Goal: Task Accomplishment & Management: Use online tool/utility

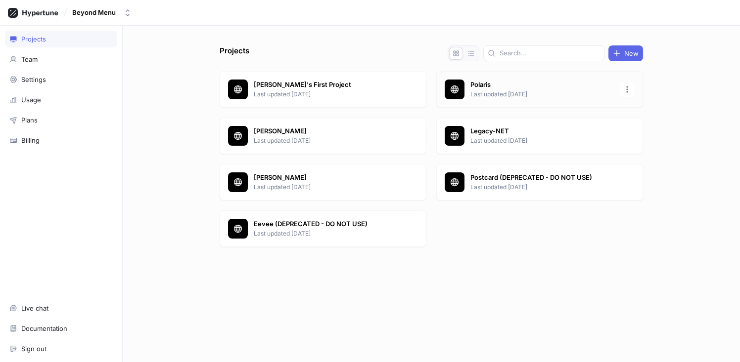
click at [499, 95] on p "Last updated [DATE]" at bounding box center [541, 94] width 143 height 9
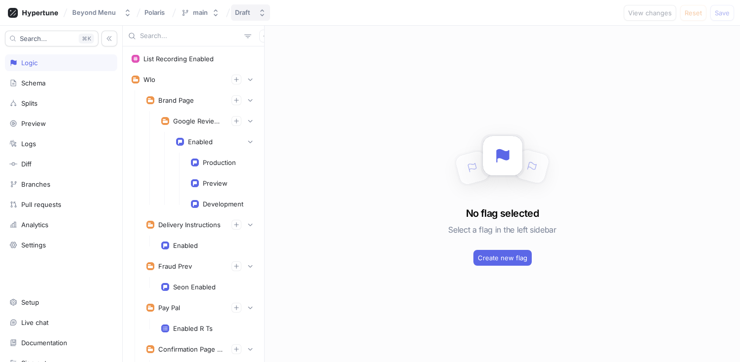
click at [261, 18] on button "Draft" at bounding box center [250, 12] width 39 height 16
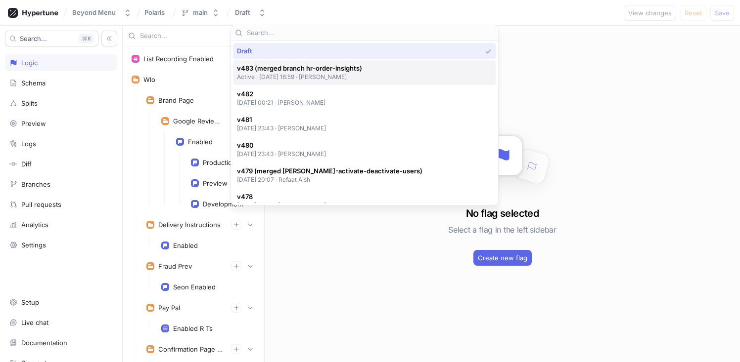
click at [291, 69] on span "v483 (merged branch hr-order-insights)" at bounding box center [299, 68] width 125 height 8
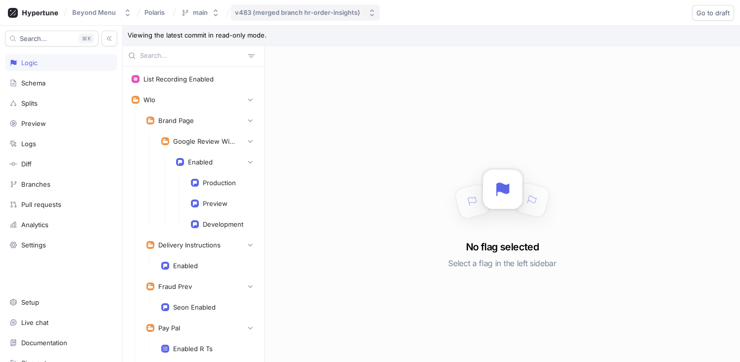
click at [275, 8] on div "v483 (merged branch hr-order-insights)" at bounding box center [297, 12] width 125 height 8
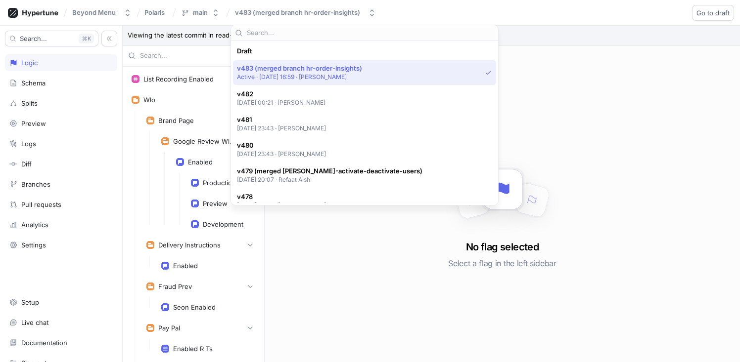
click at [430, 10] on div "Beyond Menu Polaris main v483 (merged branch hr-order-insights) Go to draft Rol…" at bounding box center [370, 13] width 740 height 26
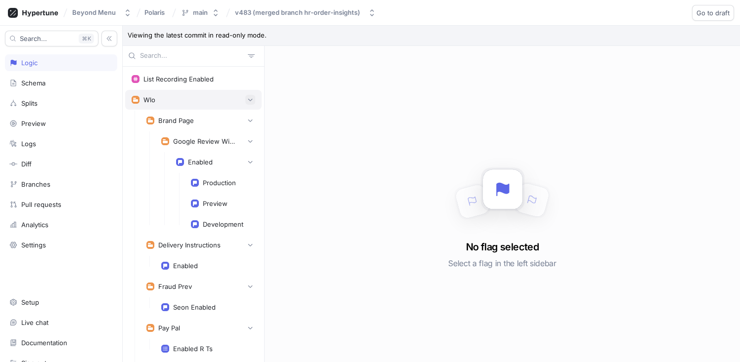
click at [247, 98] on icon "button" at bounding box center [250, 100] width 6 height 6
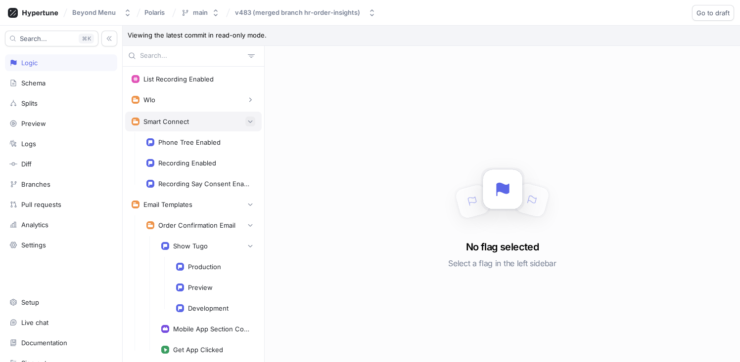
click at [247, 120] on icon "button" at bounding box center [250, 122] width 6 height 6
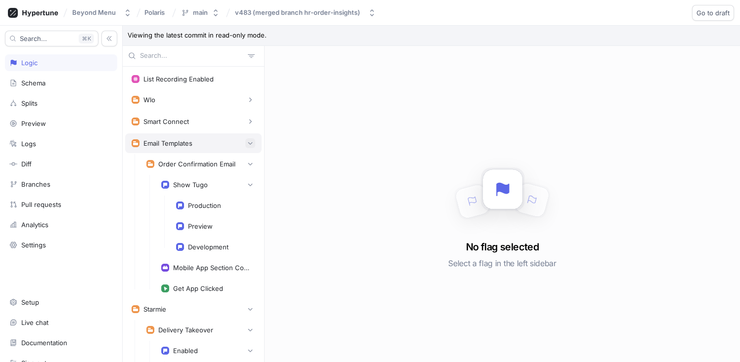
click at [247, 142] on icon "button" at bounding box center [250, 143] width 6 height 6
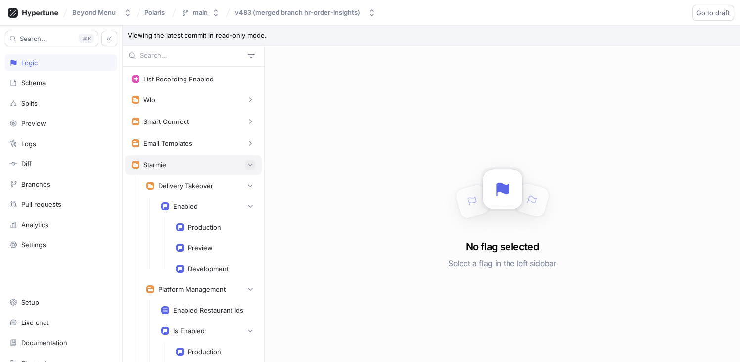
click at [245, 169] on button "button" at bounding box center [250, 165] width 10 height 10
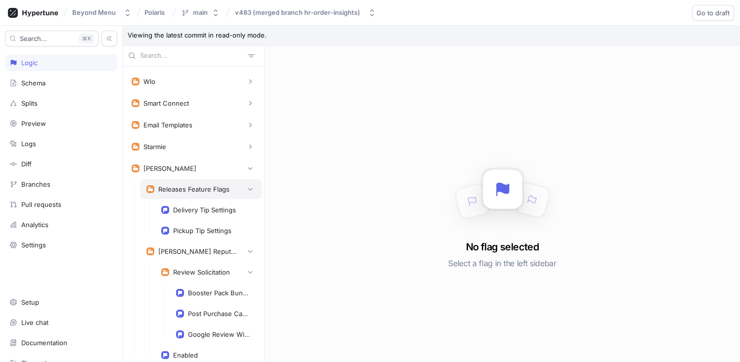
scroll to position [26, 0]
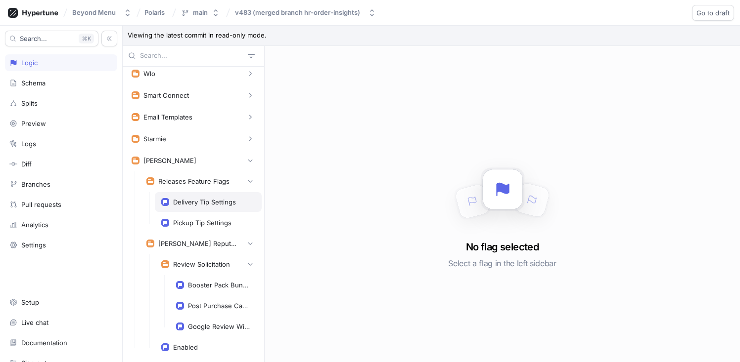
click at [197, 201] on div "Delivery Tip Settings" at bounding box center [204, 202] width 63 height 8
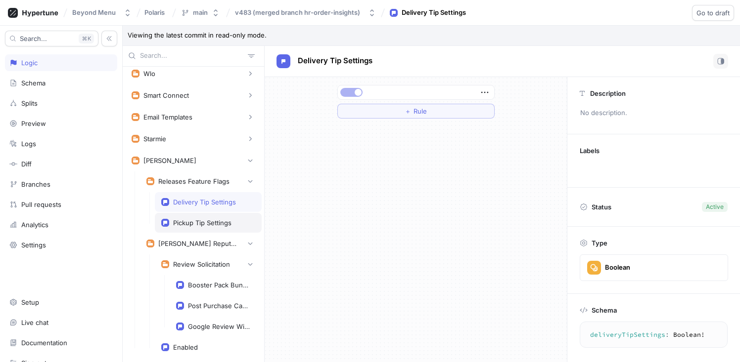
click at [190, 224] on div "Pickup Tip Settings" at bounding box center [202, 223] width 58 height 8
click at [187, 207] on div "Delivery Tip Settings" at bounding box center [208, 202] width 107 height 20
click at [188, 220] on div "Pickup Tip Settings" at bounding box center [202, 223] width 58 height 8
click at [191, 206] on div "Delivery Tip Settings" at bounding box center [208, 202] width 107 height 20
click at [189, 218] on div "Pickup Tip Settings" at bounding box center [208, 223] width 107 height 20
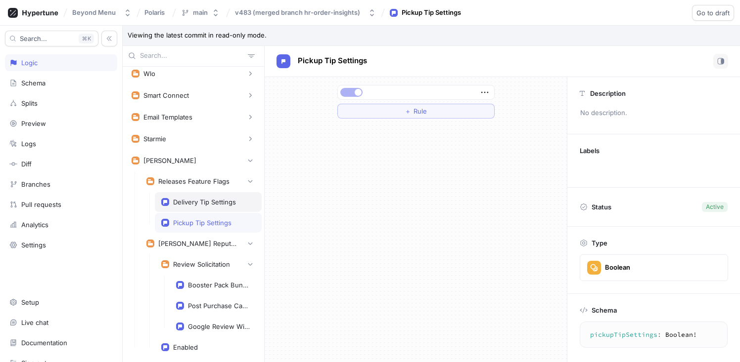
click at [191, 207] on div "Delivery Tip Settings" at bounding box center [208, 202] width 107 height 20
click at [194, 219] on div "Pickup Tip Settings" at bounding box center [202, 223] width 58 height 8
click at [194, 203] on div "Delivery Tip Settings" at bounding box center [204, 202] width 63 height 8
click at [197, 224] on div "Pickup Tip Settings" at bounding box center [202, 223] width 58 height 8
click at [203, 207] on div "Delivery Tip Settings" at bounding box center [208, 202] width 107 height 20
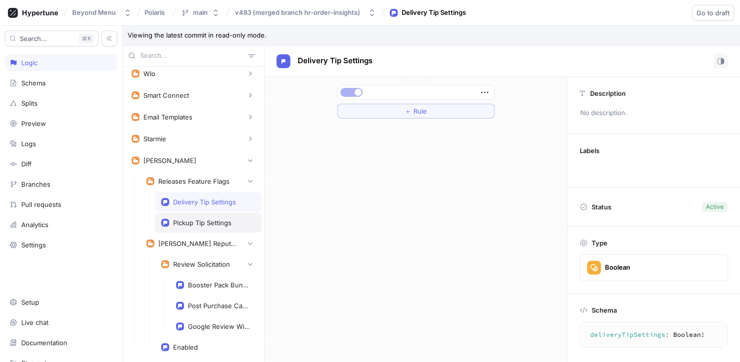
click at [202, 220] on div "Pickup Tip Settings" at bounding box center [202, 223] width 58 height 8
click at [203, 203] on div "Delivery Tip Settings" at bounding box center [204, 202] width 63 height 8
click at [203, 218] on div "Pickup Tip Settings" at bounding box center [208, 223] width 107 height 20
click at [206, 205] on div "Delivery Tip Settings" at bounding box center [204, 202] width 63 height 8
click at [194, 180] on div "Releases Feature Flags" at bounding box center [193, 182] width 71 height 8
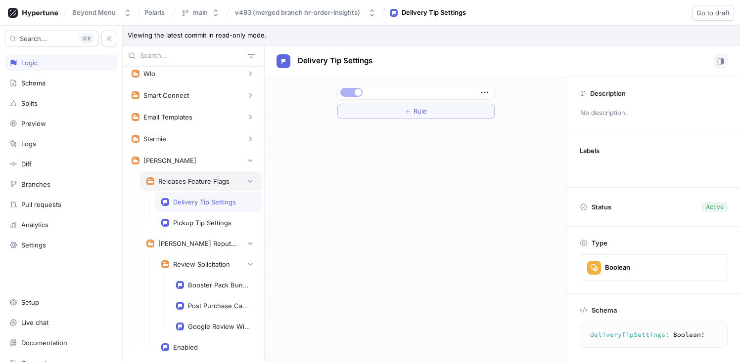
type textarea "releasesFeatureFlags: ReleasesFeatureFlags!"
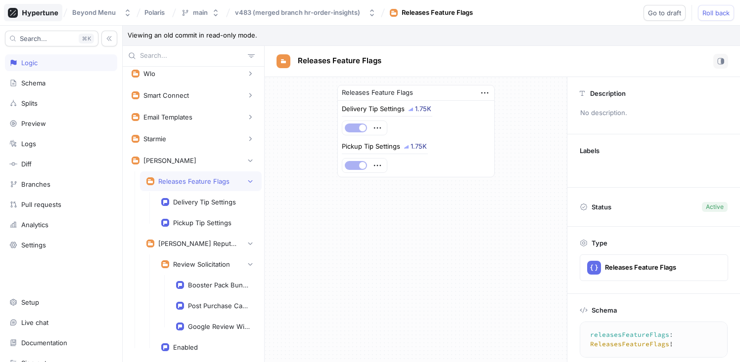
click at [46, 13] on icon at bounding box center [40, 13] width 36 height 6
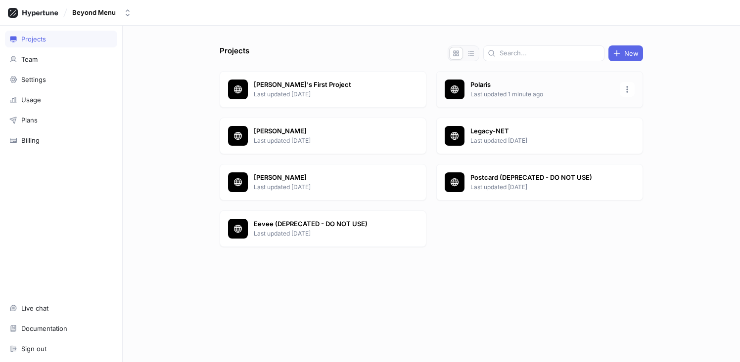
click at [489, 93] on p "Last updated 1 minute ago" at bounding box center [541, 94] width 143 height 9
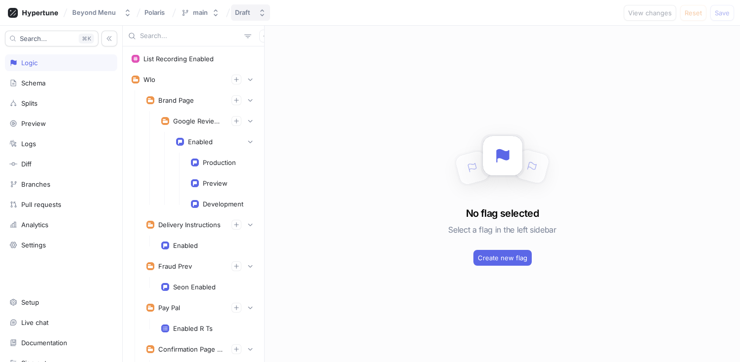
click at [260, 12] on icon "button" at bounding box center [262, 13] width 8 height 8
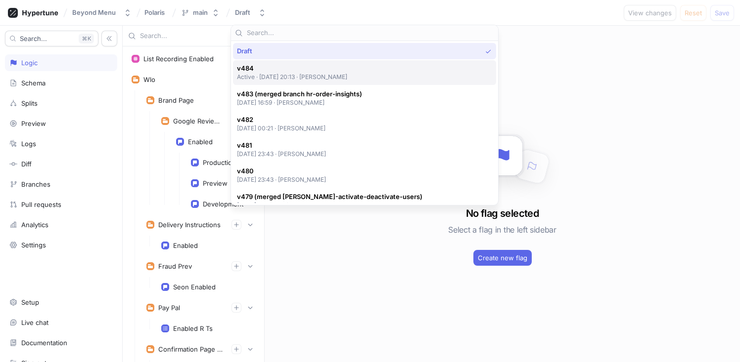
click at [305, 69] on span "v484" at bounding box center [292, 68] width 111 height 8
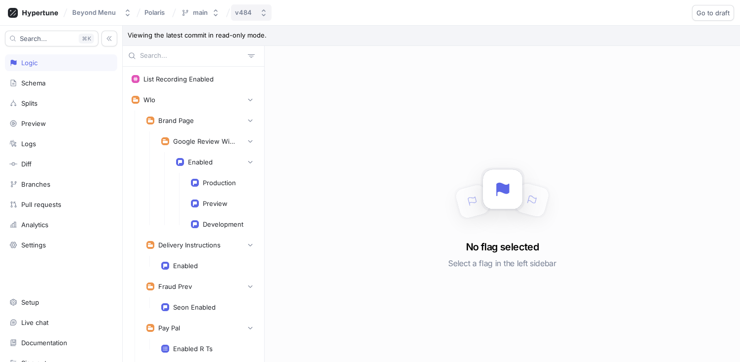
click at [250, 10] on div "v484" at bounding box center [245, 12] width 21 height 8
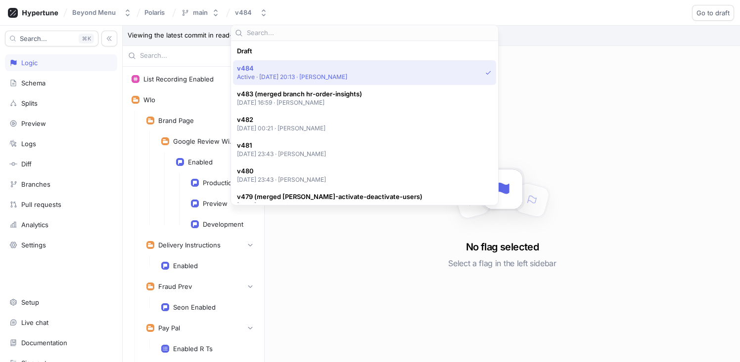
scroll to position [17, 0]
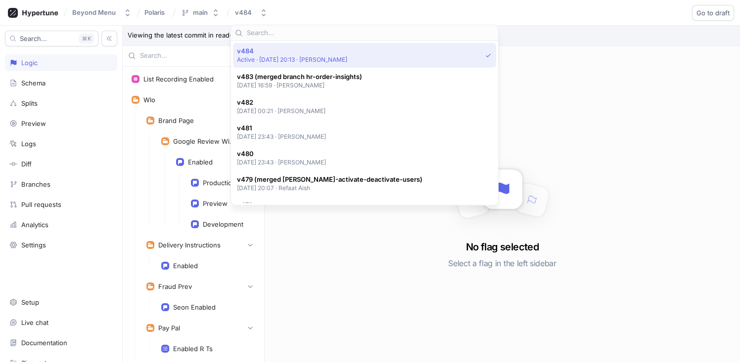
click at [328, 60] on p "Active ‧ [DATE] 20:13 ‧ [PERSON_NAME]" at bounding box center [292, 59] width 111 height 8
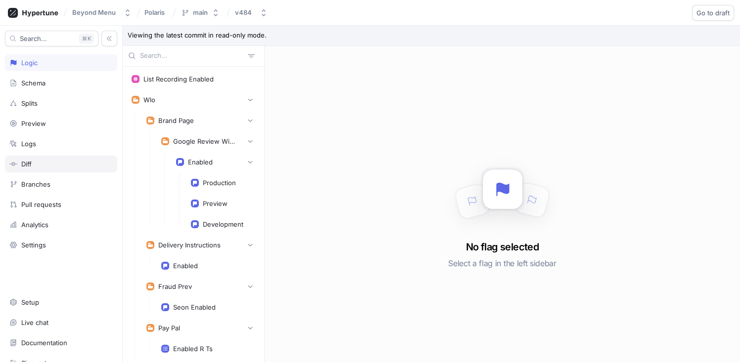
click at [41, 164] on div "Diff" at bounding box center [60, 164] width 103 height 8
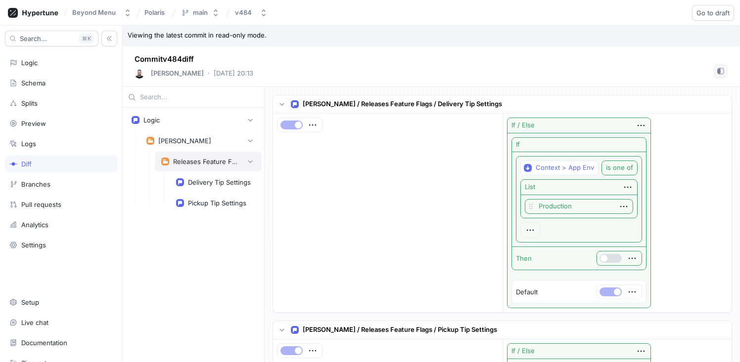
click at [186, 160] on div "Releases Feature Flags" at bounding box center [205, 162] width 64 height 8
click at [246, 13] on div "v484" at bounding box center [243, 12] width 17 height 8
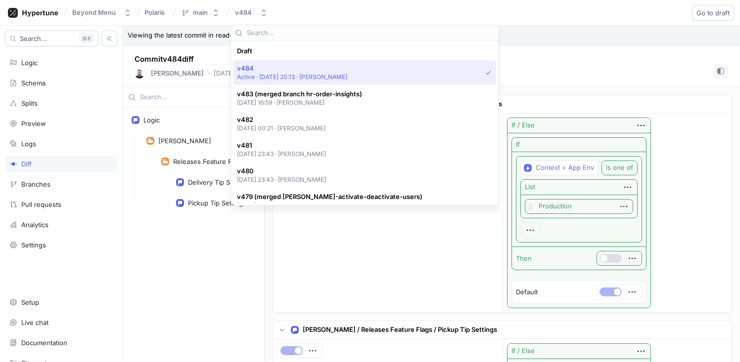
scroll to position [17, 0]
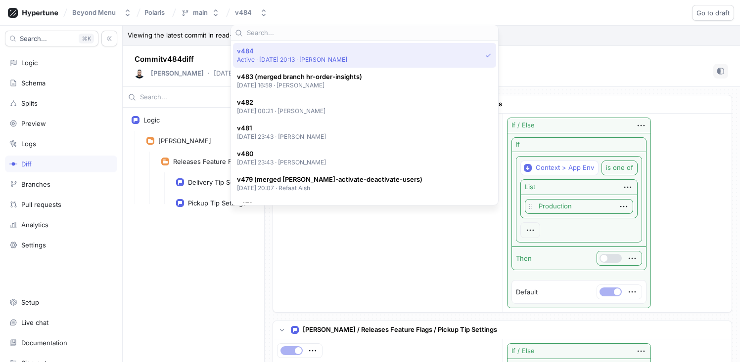
click at [267, 56] on p "Active ‧ [DATE] 20:13 ‧ [PERSON_NAME]" at bounding box center [292, 59] width 111 height 8
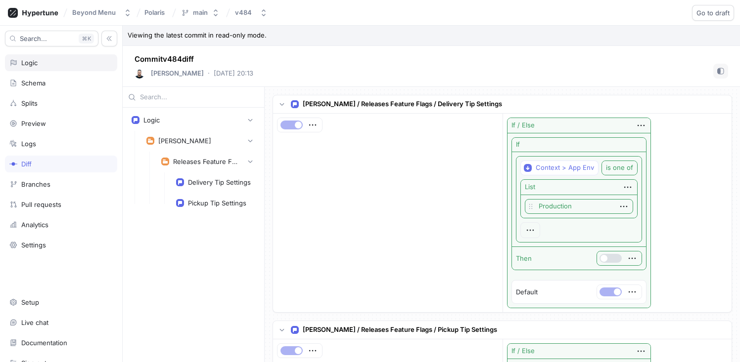
click at [48, 63] on div "Logic" at bounding box center [60, 63] width 103 height 8
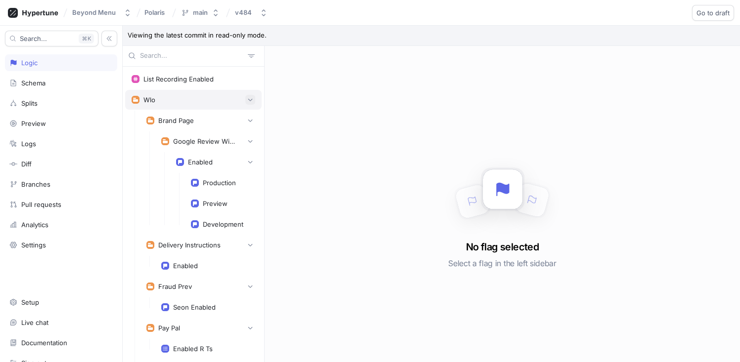
click at [246, 97] on button "button" at bounding box center [250, 100] width 10 height 10
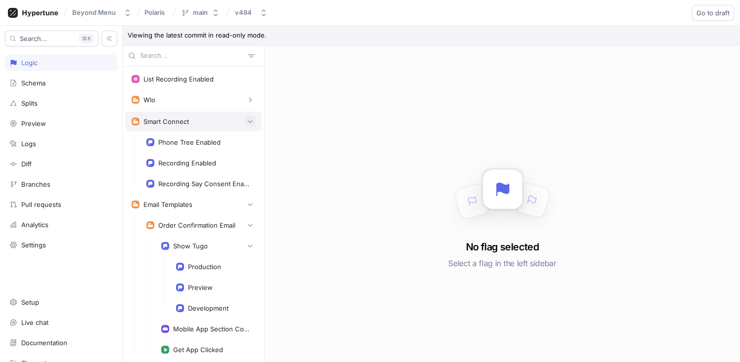
click at [247, 119] on icon "button" at bounding box center [250, 122] width 6 height 6
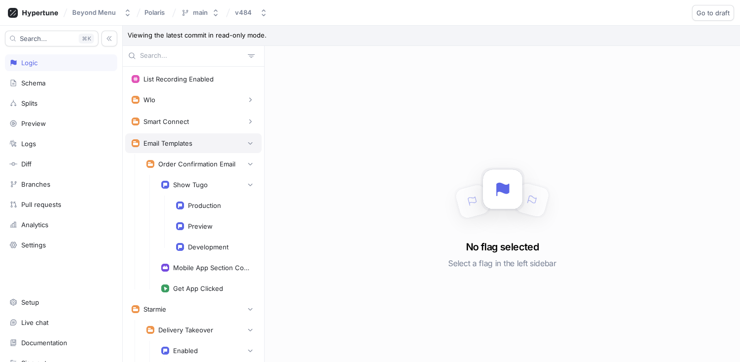
click at [247, 136] on div "Email Templates" at bounding box center [193, 144] width 136 height 20
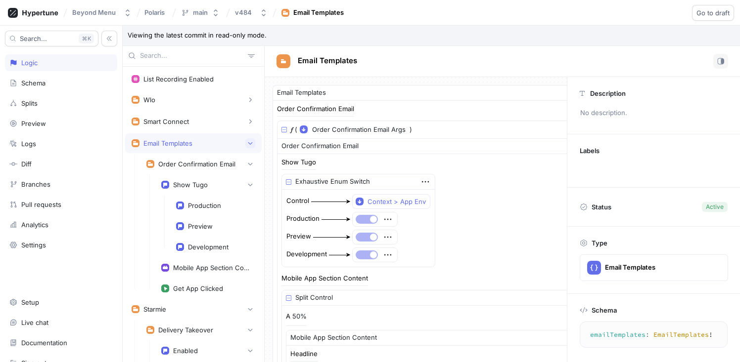
click at [247, 146] on icon "button" at bounding box center [250, 143] width 6 height 6
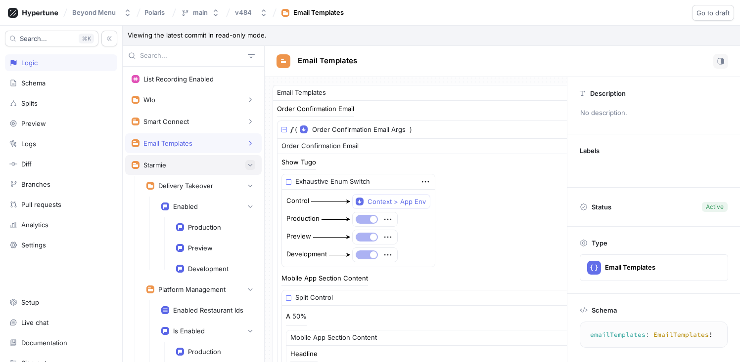
click at [246, 165] on button "button" at bounding box center [250, 165] width 10 height 10
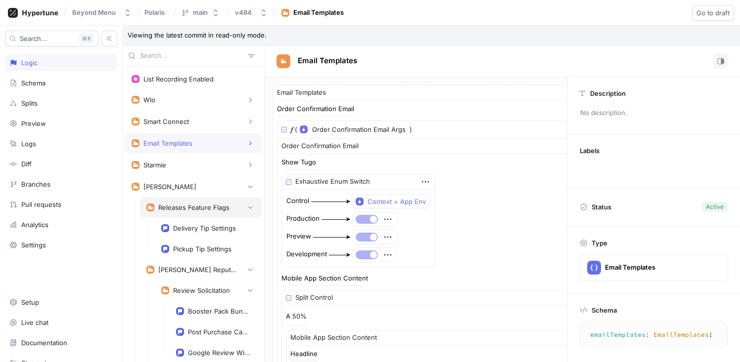
click at [197, 204] on div "Releases Feature Flags" at bounding box center [193, 208] width 71 height 8
type textarea "releasesFeatureFlags: ReleasesFeatureFlags!"
